Goal: Feedback & Contribution: Contribute content

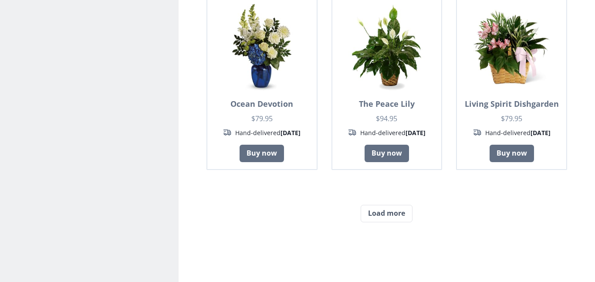
scroll to position [730, 0]
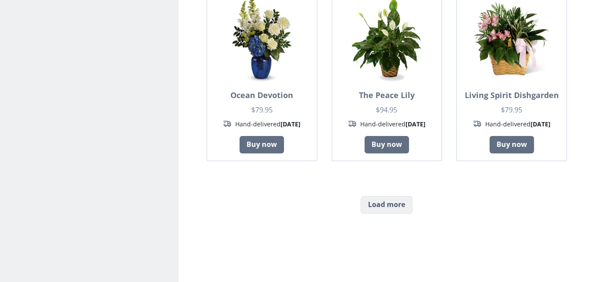
click at [399, 200] on button "Load more" at bounding box center [386, 204] width 52 height 17
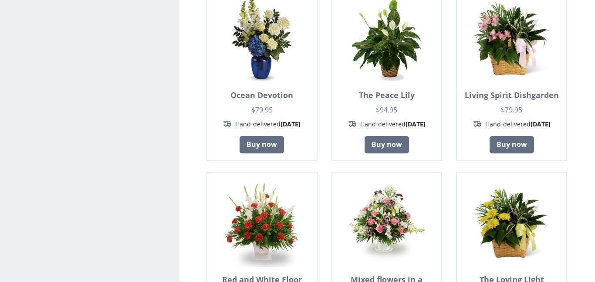
scroll to position [0, 0]
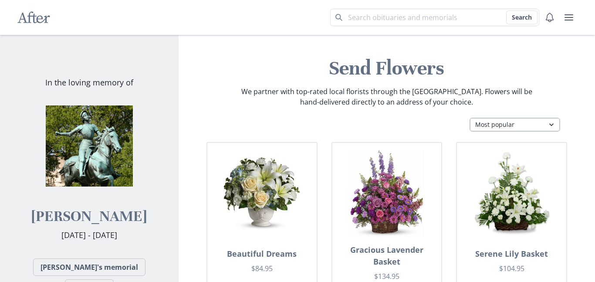
click at [513, 119] on select "Most popular Table arrangements Baskets Plants Funerals Standing sprays Wreaths…" at bounding box center [514, 125] width 91 height 14
click at [469, 118] on select "Most popular Table arrangements Baskets Plants Funerals Standing sprays Wreaths…" at bounding box center [514, 125] width 91 height 14
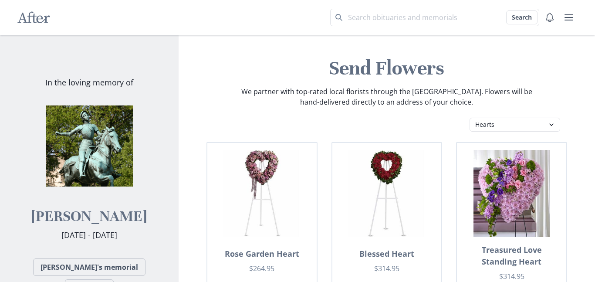
click at [502, 122] on select "Most popular Table arrangements Baskets Plants Funerals Standing sprays Wreaths…" at bounding box center [514, 125] width 91 height 14
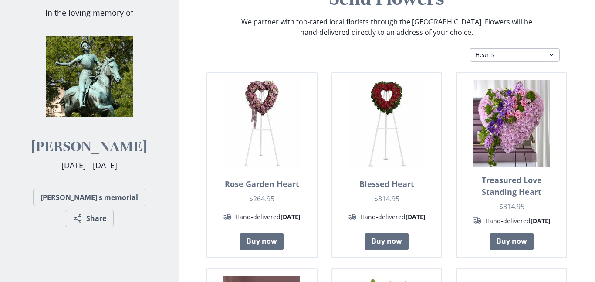
click at [516, 53] on select "Most popular Table arrangements Baskets Plants Funerals Standing sprays Wreaths…" at bounding box center [514, 55] width 91 height 14
click at [469, 48] on select "Most popular Table arrangements Baskets Plants Funerals Standing sprays Wreaths…" at bounding box center [514, 55] width 91 height 14
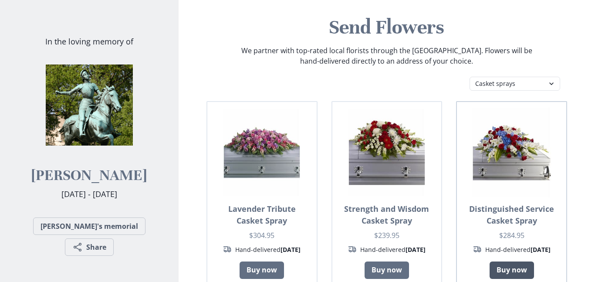
scroll to position [22, 0]
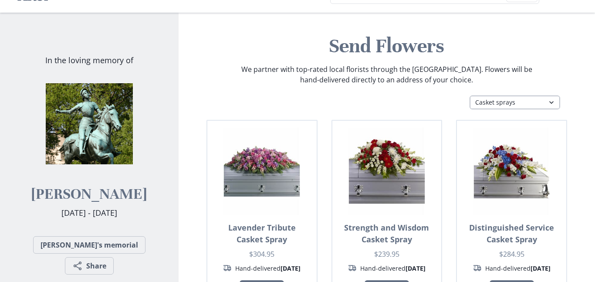
click at [502, 98] on select "Most popular Table arrangements Baskets Plants Funerals Standing sprays Wreaths…" at bounding box center [514, 102] width 91 height 14
click at [469, 95] on select "Most popular Table arrangements Baskets Plants Funerals Standing sprays Wreaths…" at bounding box center [514, 102] width 91 height 14
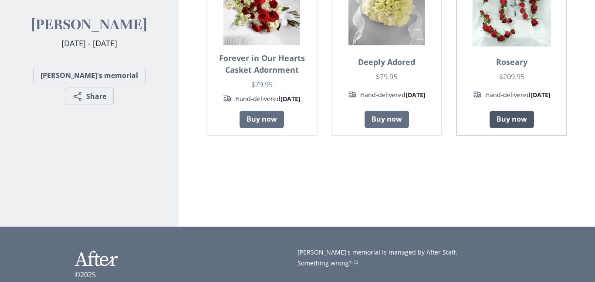
scroll to position [0, 0]
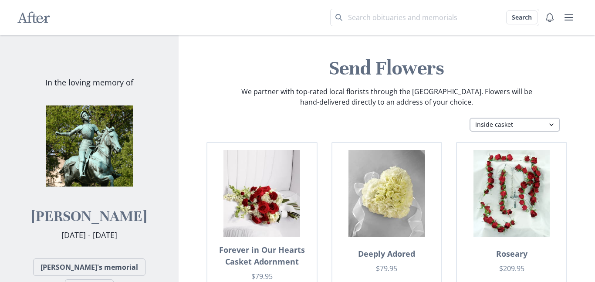
click at [480, 128] on select "Most popular Table arrangements Baskets Plants Funerals Standing sprays Wreaths…" at bounding box center [514, 125] width 91 height 14
click at [469, 118] on select "Most popular Table arrangements Baskets Plants Funerals Standing sprays Wreaths…" at bounding box center [514, 125] width 91 height 14
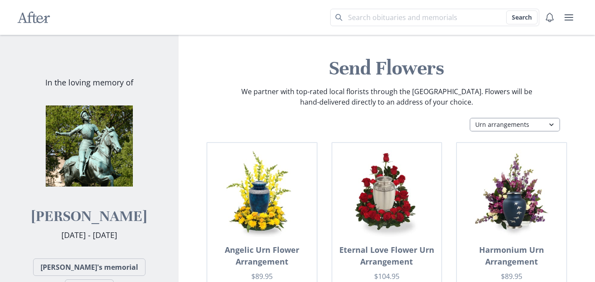
click at [482, 121] on select "Most popular Table arrangements Baskets Plants Funerals Standing sprays Wreaths…" at bounding box center [514, 125] width 91 height 14
click at [469, 118] on select "Most popular Table arrangements Baskets Plants Funerals Standing sprays Wreaths…" at bounding box center [514, 125] width 91 height 14
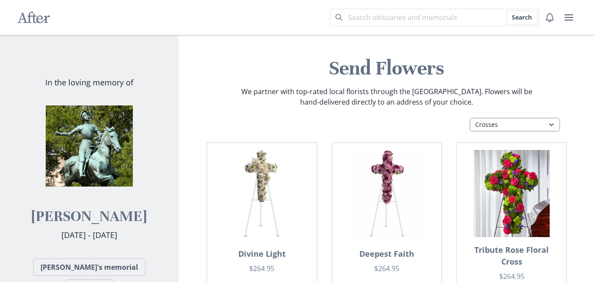
click at [479, 131] on select "Most popular Table arrangements Baskets Plants Funerals Standing sprays Wreaths…" at bounding box center [514, 125] width 91 height 14
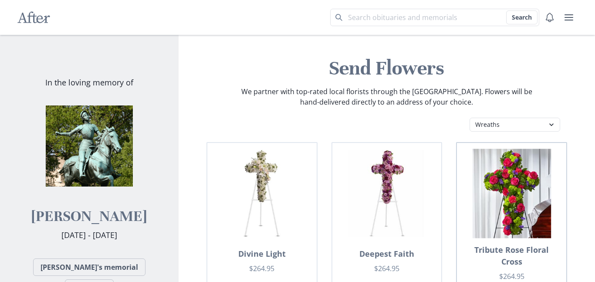
click at [469, 118] on select "Most popular Table arrangements Baskets Plants Funerals Standing sprays Wreaths…" at bounding box center [514, 125] width 91 height 14
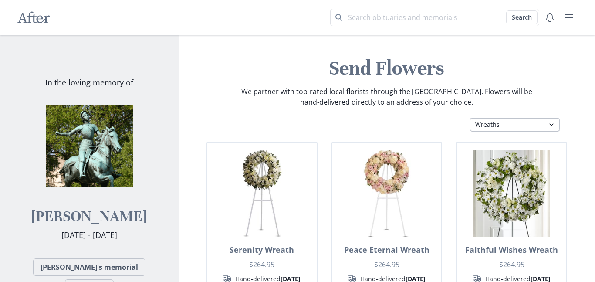
click at [499, 120] on select "Most popular Table arrangements Baskets Plants Funerals Standing sprays Wreaths…" at bounding box center [514, 125] width 91 height 14
click at [469, 118] on select "Most popular Table arrangements Baskets Plants Funerals Standing sprays Wreaths…" at bounding box center [514, 125] width 91 height 14
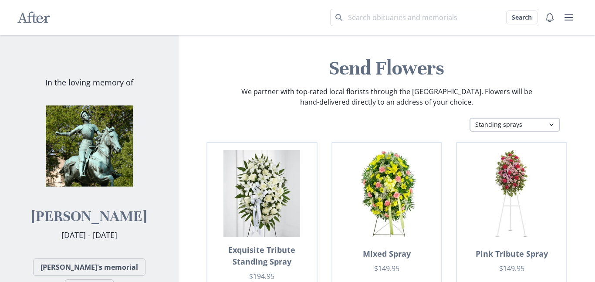
click at [495, 119] on select "Most popular Table arrangements Baskets Plants Funerals Standing sprays Wreaths…" at bounding box center [514, 125] width 91 height 14
click at [469, 118] on select "Most popular Table arrangements Baskets Plants Funerals Standing sprays Wreaths…" at bounding box center [514, 125] width 91 height 14
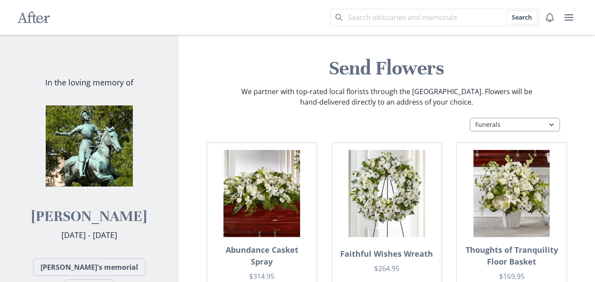
click at [505, 128] on select "Most popular Table arrangements Baskets Plants Funerals Standing sprays Wreaths…" at bounding box center [514, 125] width 91 height 14
click at [469, 118] on select "Most popular Table arrangements Baskets Plants Funerals Standing sprays Wreaths…" at bounding box center [514, 125] width 91 height 14
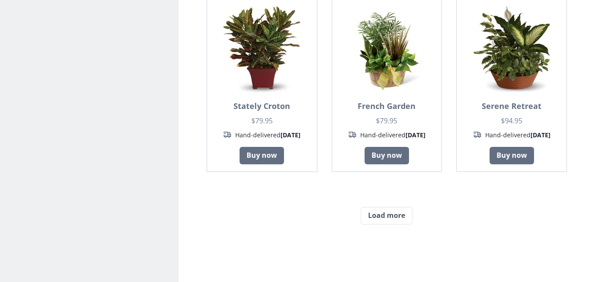
scroll to position [732, 0]
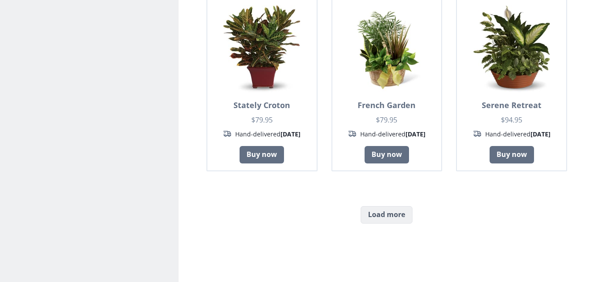
click at [387, 212] on button "Load more" at bounding box center [386, 214] width 52 height 17
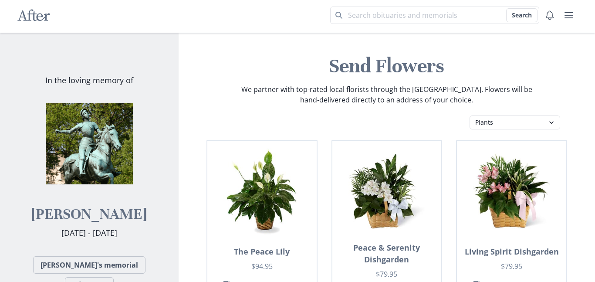
scroll to position [0, 0]
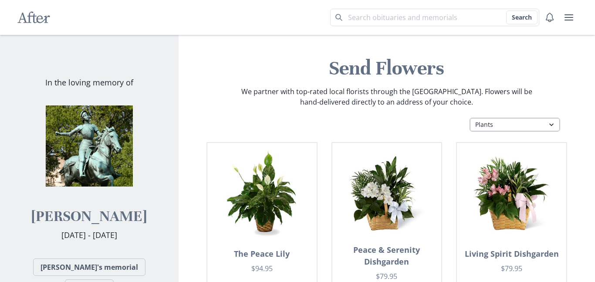
click at [507, 125] on select "Most popular Table arrangements Baskets Plants Funerals Standing sprays Wreaths…" at bounding box center [514, 125] width 91 height 14
click at [469, 118] on select "Most popular Table arrangements Baskets Plants Funerals Standing sprays Wreaths…" at bounding box center [514, 125] width 91 height 14
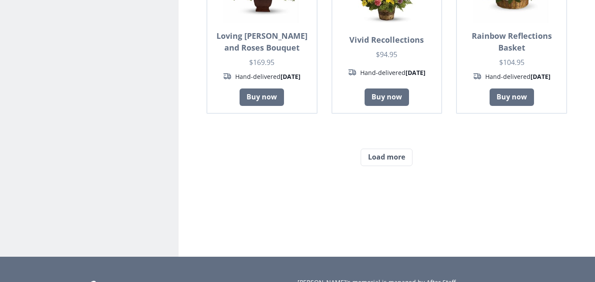
scroll to position [807, 0]
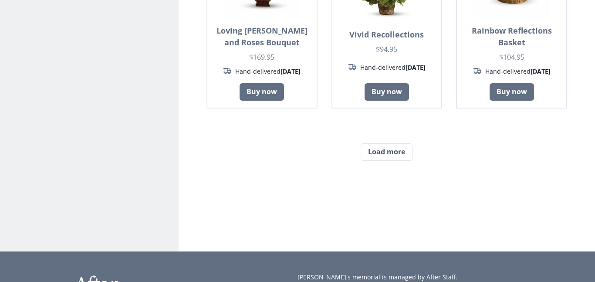
click at [377, 154] on button "Load more" at bounding box center [386, 151] width 52 height 17
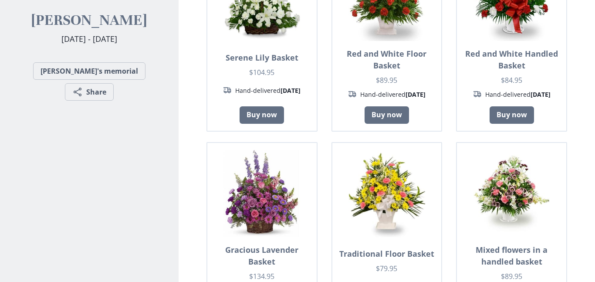
scroll to position [0, 0]
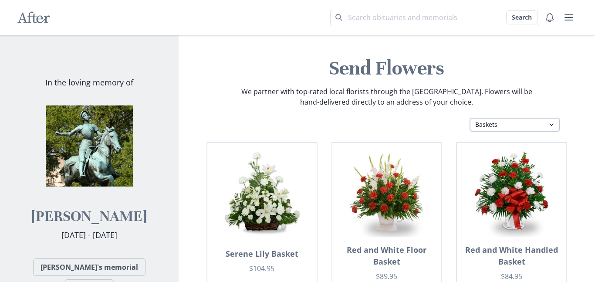
click at [537, 118] on select "Most popular Table arrangements Baskets Plants Funerals Standing sprays Wreaths…" at bounding box center [514, 125] width 91 height 14
click at [469, 118] on select "Most popular Table arrangements Baskets Plants Funerals Standing sprays Wreaths…" at bounding box center [514, 125] width 91 height 14
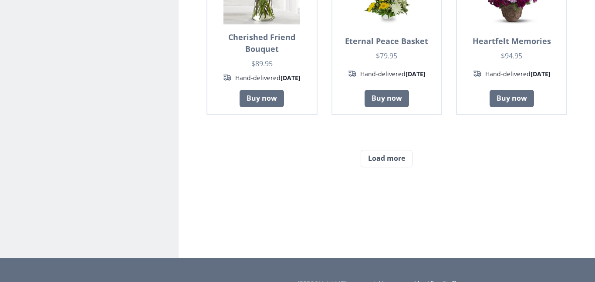
scroll to position [779, 0]
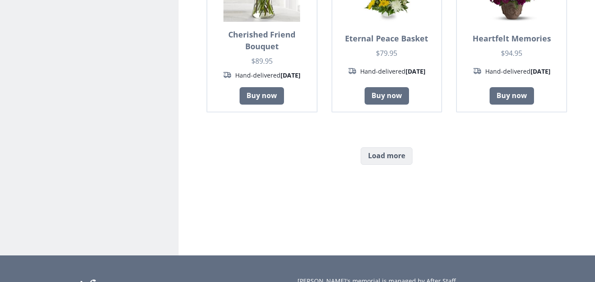
click at [393, 158] on button "Load more" at bounding box center [386, 155] width 52 height 17
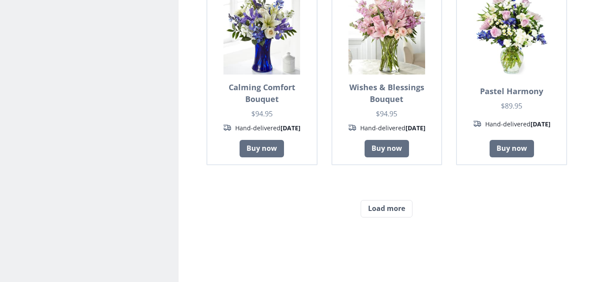
scroll to position [1516, 0]
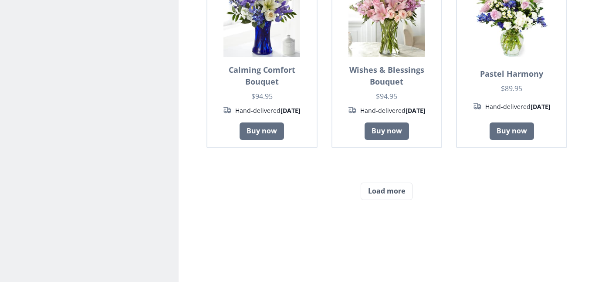
click at [377, 198] on button "Load more" at bounding box center [386, 190] width 52 height 17
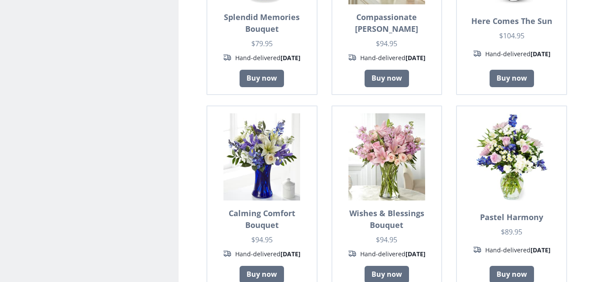
scroll to position [0, 0]
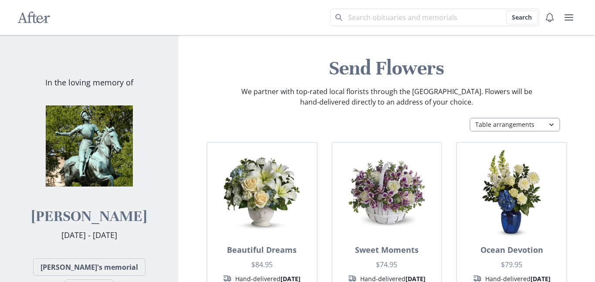
click at [525, 129] on select "Most popular Table arrangements Baskets Plants Funerals Standing sprays Wreaths…" at bounding box center [514, 125] width 91 height 14
select select "fbs"
click at [469, 118] on select "Most popular Table arrangements Baskets Plants Funerals Standing sprays Wreaths…" at bounding box center [514, 125] width 91 height 14
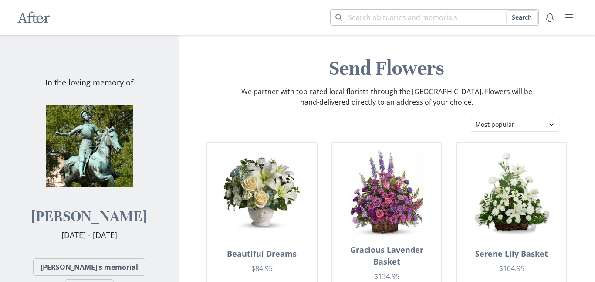
click at [392, 17] on input "Search term" at bounding box center [434, 17] width 209 height 17
click at [530, 19] on button "Search" at bounding box center [521, 17] width 31 height 14
type input "m"
type input "hello"
click at [520, 19] on button "Search" at bounding box center [521, 17] width 31 height 14
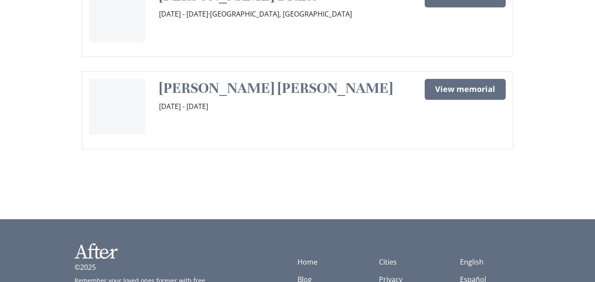
scroll to position [552, 0]
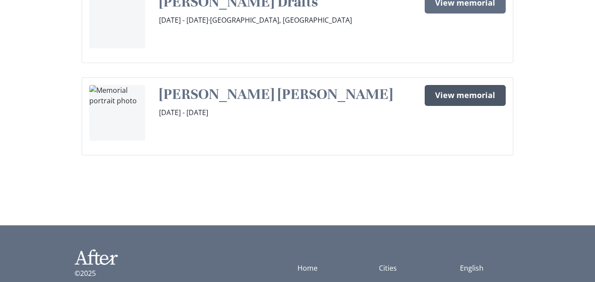
click at [458, 85] on link "View memorial" at bounding box center [464, 95] width 81 height 21
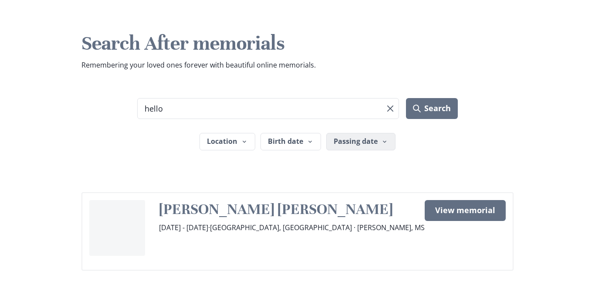
scroll to position [36, 0]
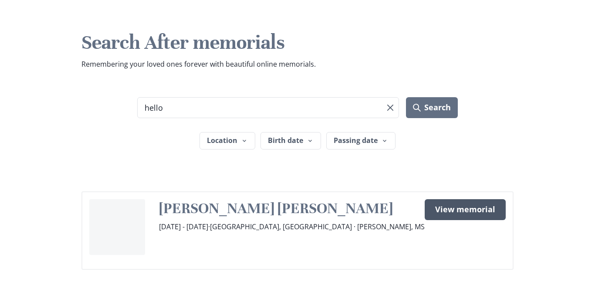
click at [454, 210] on link "View memorial" at bounding box center [464, 209] width 81 height 21
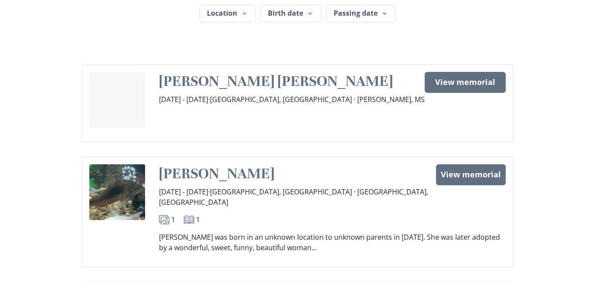
scroll to position [182, 0]
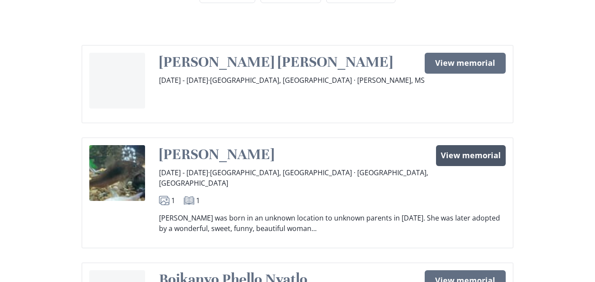
click at [475, 146] on link "View memorial" at bounding box center [471, 155] width 70 height 21
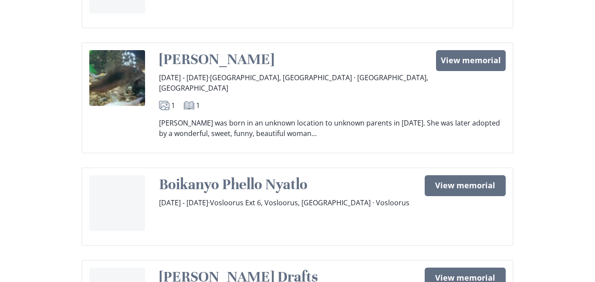
scroll to position [280, 0]
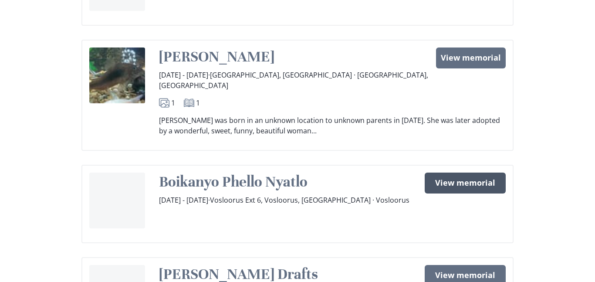
click at [459, 172] on link "View memorial" at bounding box center [464, 182] width 81 height 21
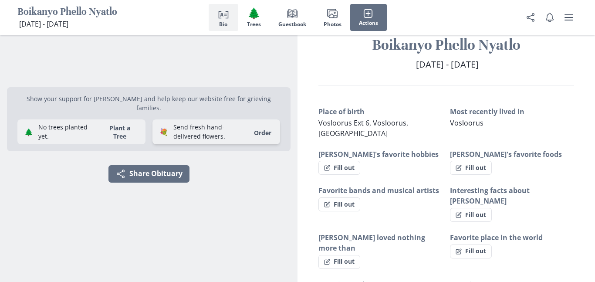
scroll to position [22, 0]
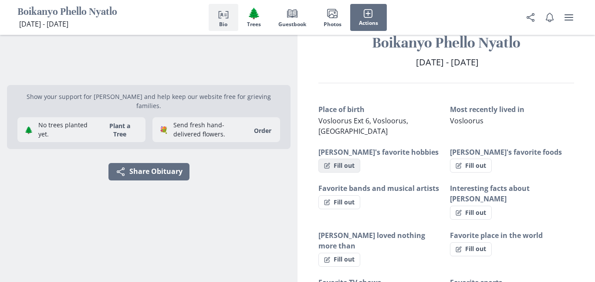
click at [337, 163] on button "Fill out" at bounding box center [339, 165] width 42 height 14
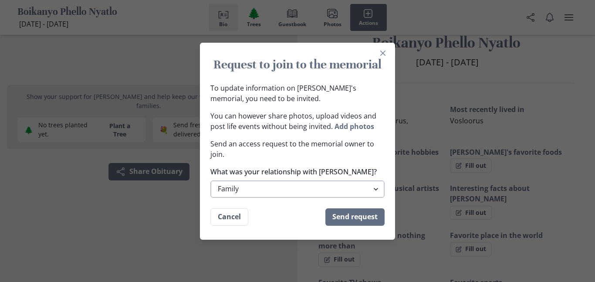
click at [302, 192] on select "Family Extended Family Friend Colleage Other" at bounding box center [297, 188] width 174 height 17
select select "friend"
click at [210, 180] on select "Family Extended Family Friend Colleage Other" at bounding box center [297, 188] width 174 height 17
click at [381, 53] on icon "Close" at bounding box center [382, 52] width 5 height 5
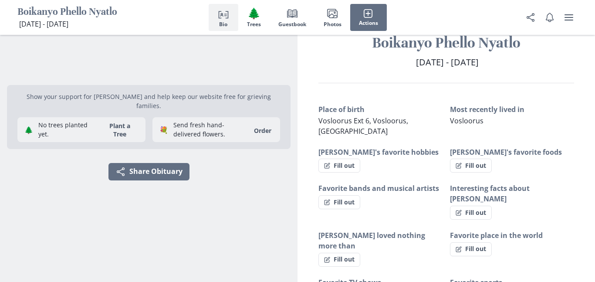
click at [225, 17] on icon "Person profile" at bounding box center [223, 13] width 10 height 10
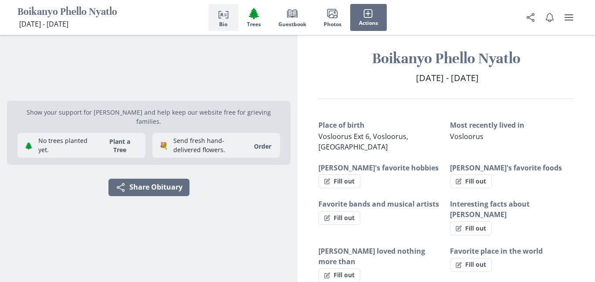
click at [87, 14] on h1 "Boikanyo Phello Nyatlo" at bounding box center [67, 12] width 100 height 13
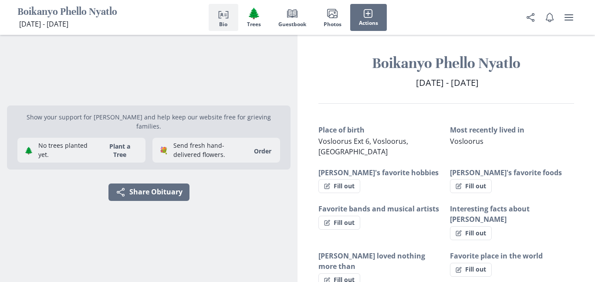
scroll to position [0, 0]
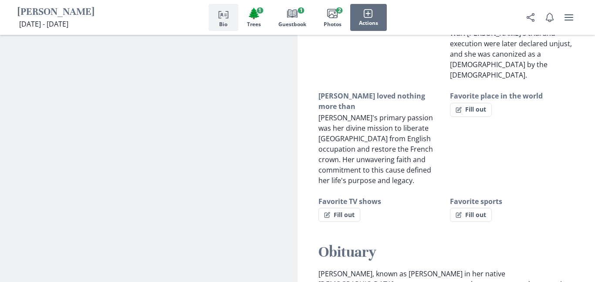
scroll to position [326, 0]
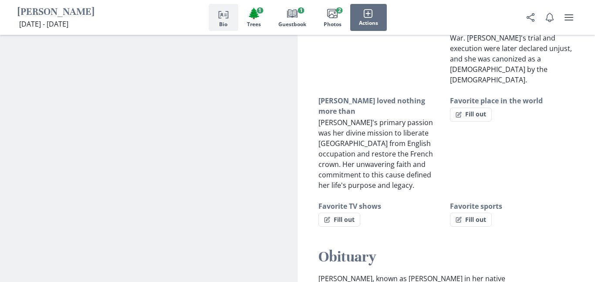
click at [473, 32] on div "Person profile Bio 🌲 Trees 1 Book Guestbook 1 Images Photos 2 Actions" at bounding box center [297, 17] width 595 height 35
click at [462, 108] on button "Fill out" at bounding box center [471, 115] width 42 height 14
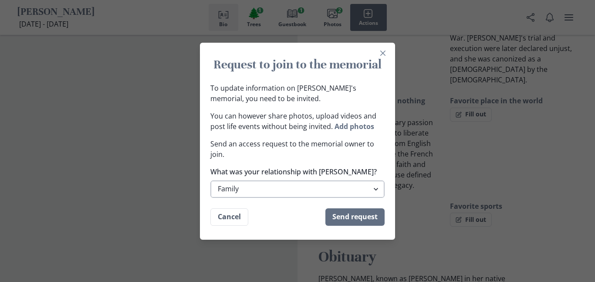
click at [326, 192] on select "Family Extended Family Friend Colleage Other" at bounding box center [297, 188] width 174 height 17
select select "other"
click at [210, 180] on select "Family Extended Family Friend Colleage Other" at bounding box center [297, 188] width 174 height 17
click at [367, 219] on button "Send request" at bounding box center [354, 216] width 59 height 17
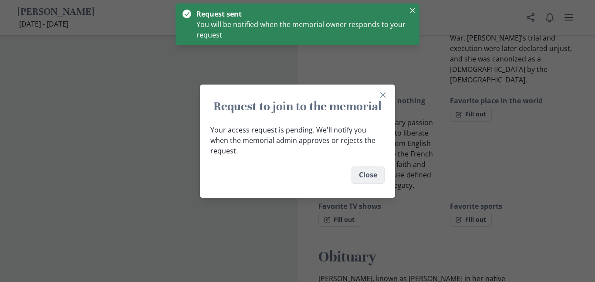
click at [366, 170] on button "Close" at bounding box center [367, 174] width 33 height 17
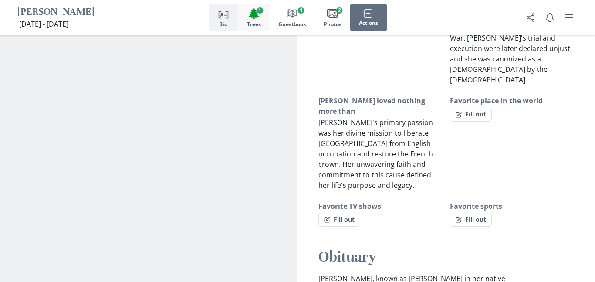
click at [264, 17] on button "🌲 Trees 1" at bounding box center [253, 17] width 31 height 27
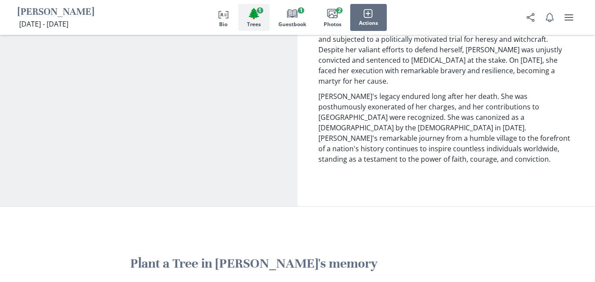
scroll to position [930, 0]
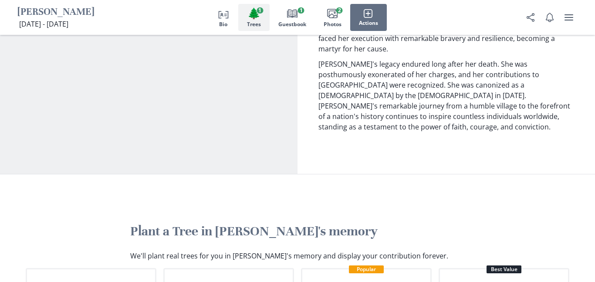
click at [238, 4] on button "🌲 Trees 1" at bounding box center [253, 17] width 31 height 27
click at [217, 25] on button "Person profile Bio" at bounding box center [224, 17] width 30 height 27
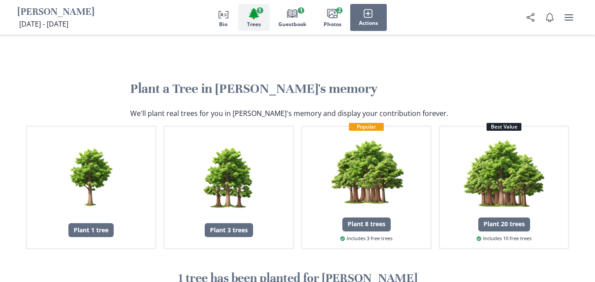
scroll to position [1075, 0]
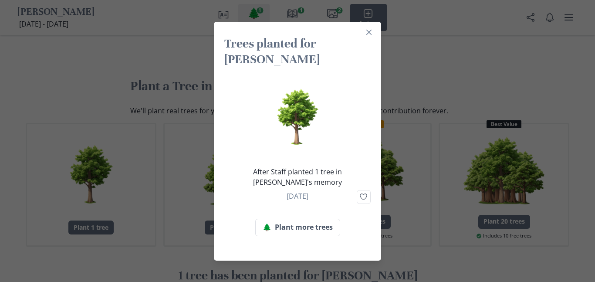
click at [400, 202] on div "Trees planted for [PERSON_NAME] After Staff planted 1 tree in [PERSON_NAME]'s m…" at bounding box center [297, 141] width 595 height 282
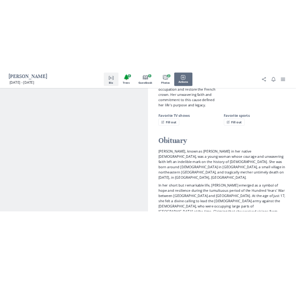
scroll to position [446, 0]
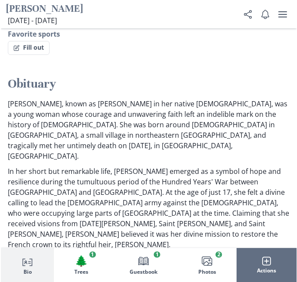
scroll to position [694, 0]
